Goal: Task Accomplishment & Management: Use online tool/utility

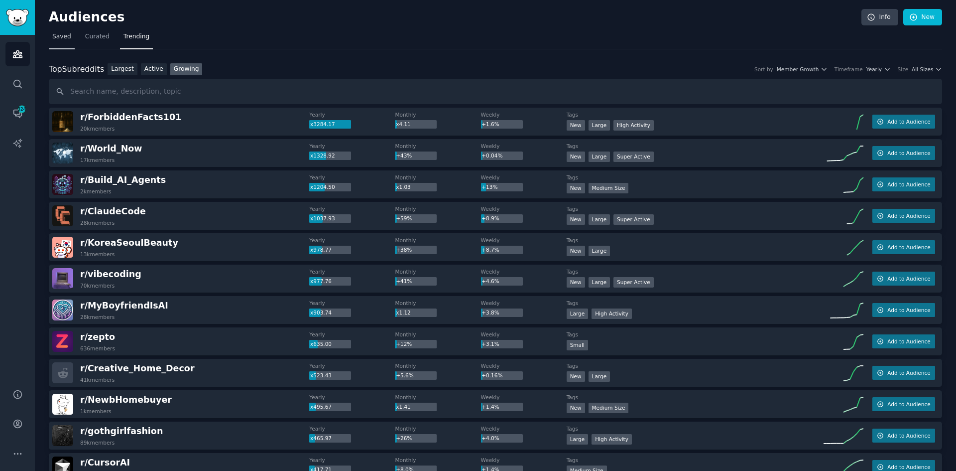
click at [63, 39] on span "Saved" at bounding box center [61, 36] width 19 height 9
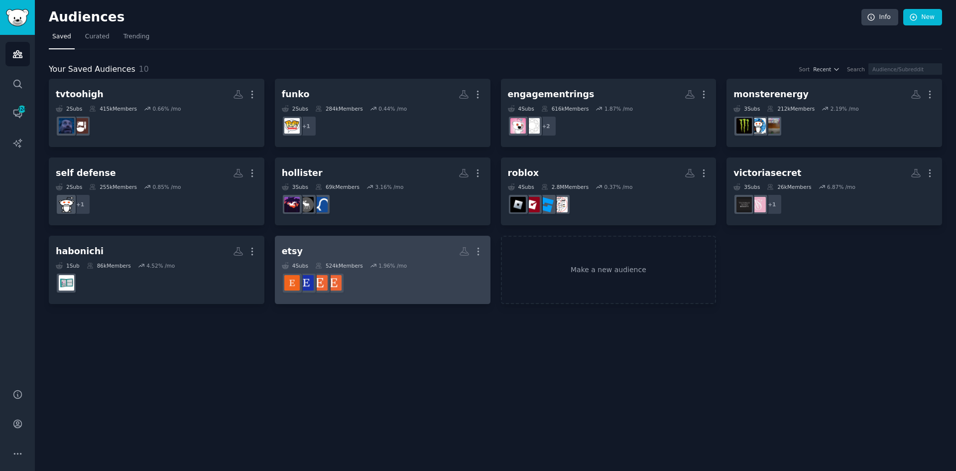
click at [393, 293] on dd at bounding box center [383, 283] width 202 height 28
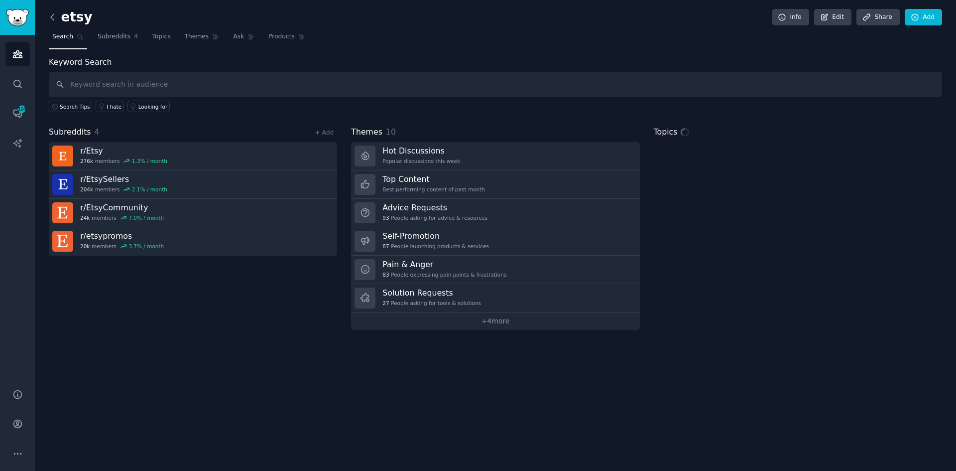
click at [50, 16] on icon at bounding box center [52, 17] width 10 height 10
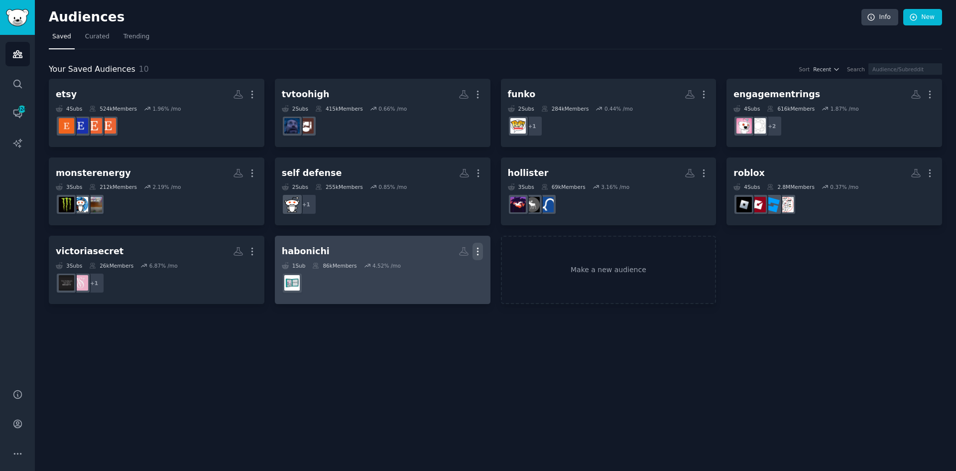
click at [480, 250] on icon "button" at bounding box center [478, 251] width 10 height 10
click at [449, 271] on p "Delete" at bounding box center [450, 272] width 23 height 10
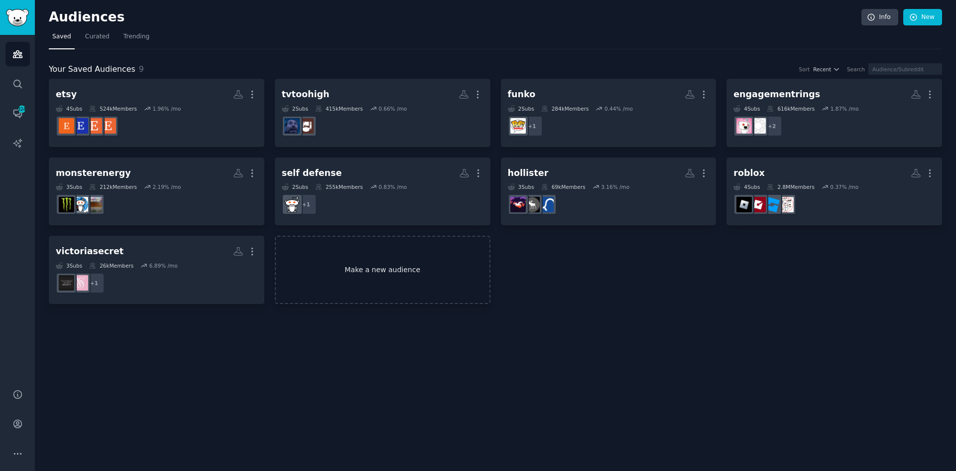
click at [318, 282] on link "Make a new audience" at bounding box center [383, 270] width 216 height 68
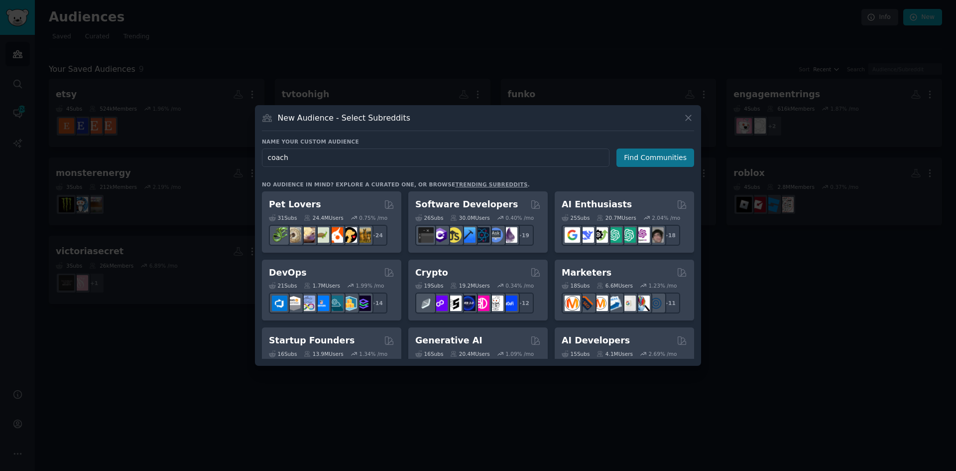
type input "coach"
click at [645, 155] on button "Find Communities" at bounding box center [655, 157] width 78 height 18
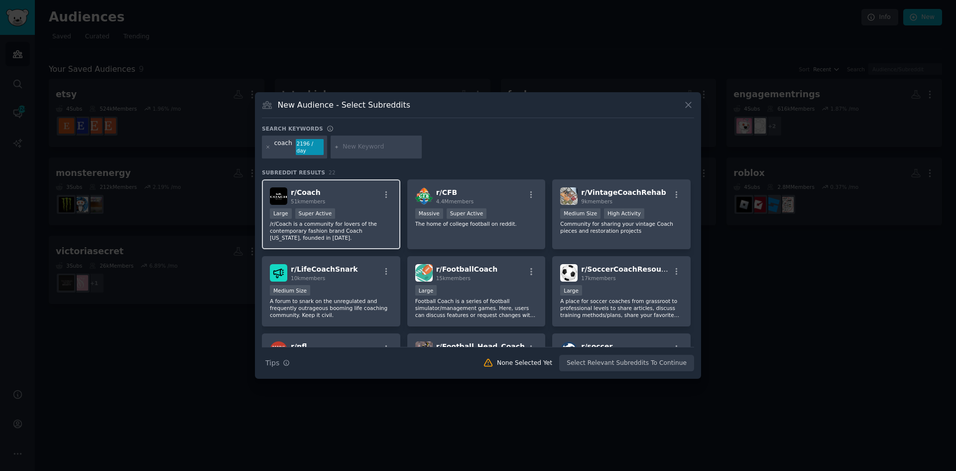
click at [352, 198] on div "r/ Coach 51k members" at bounding box center [331, 195] width 123 height 17
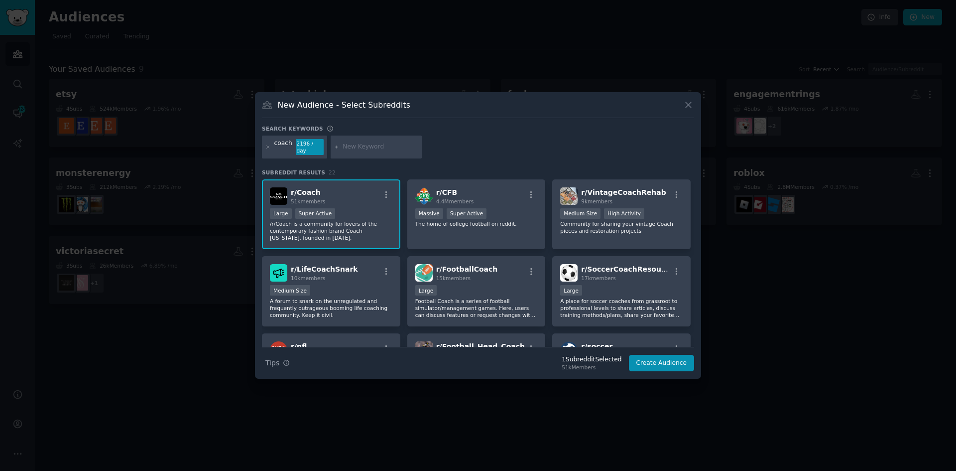
click at [657, 350] on div "Search Tips Tips 1 Subreddit Selected 51k Members Create Audience" at bounding box center [478, 359] width 432 height 25
click at [656, 365] on button "Create Audience" at bounding box center [662, 363] width 66 height 17
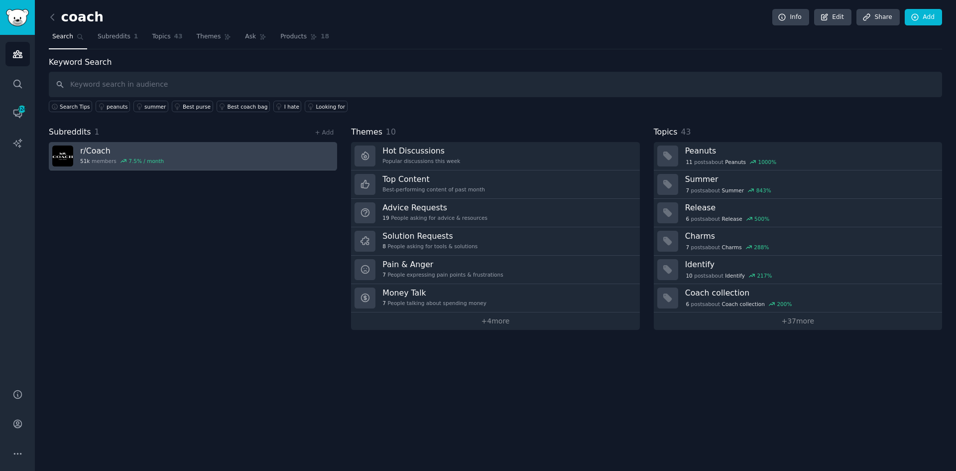
click at [159, 158] on link "r/ Coach 51k members 7.5 % / month" at bounding box center [193, 156] width 288 height 28
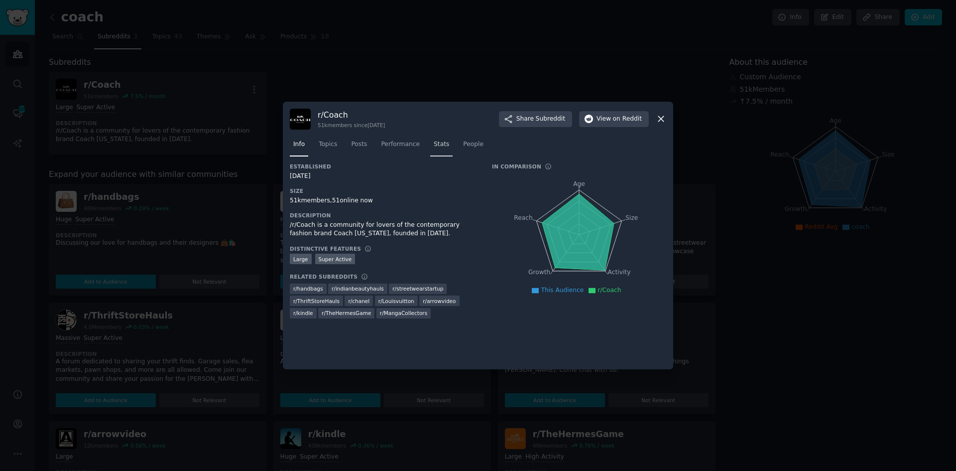
click at [442, 147] on link "Stats" at bounding box center [441, 146] width 22 height 20
